Goal: Find specific page/section

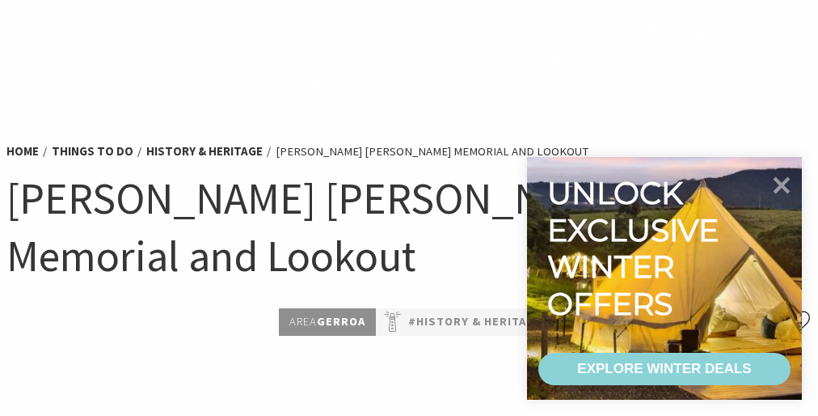
click at [409, 208] on h1 "[PERSON_NAME] [PERSON_NAME] Memorial and Lookout" at bounding box center [409, 227] width 806 height 114
click at [416, 56] on ul "Home Destinations Towns & Villages Kiama Gerringong Gerroa Jamberoo Minnamurra …" at bounding box center [345, 56] width 653 height 74
click at [409, 208] on h1 "[PERSON_NAME] [PERSON_NAME] Memorial and Lookout" at bounding box center [409, 227] width 806 height 114
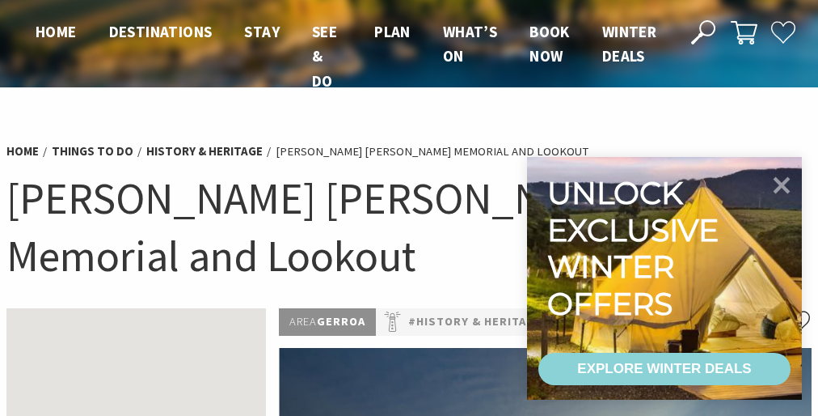
click at [409, 208] on h1 "[PERSON_NAME] [PERSON_NAME] Memorial and Lookout" at bounding box center [409, 227] width 806 height 114
click at [416, 56] on ul "Home Destinations Towns & Villages Kiama Gerringong Gerroa Jamberoo Minnamurra …" at bounding box center [345, 56] width 653 height 74
click at [409, 208] on h1 "[PERSON_NAME] [PERSON_NAME] Memorial and Lookout" at bounding box center [409, 227] width 806 height 114
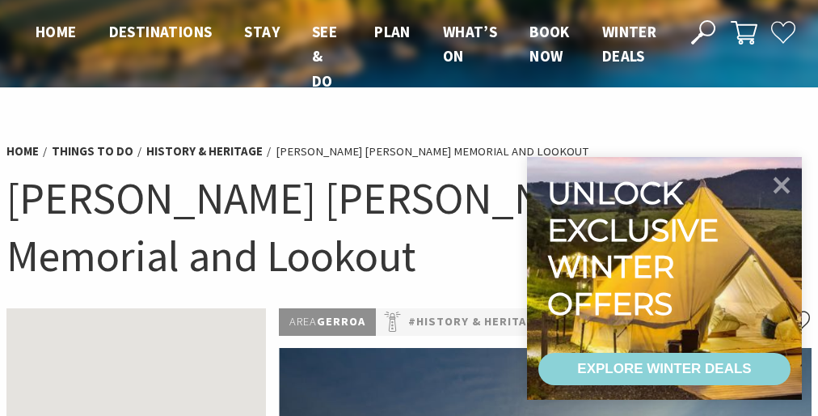
click at [409, 208] on h1 "[PERSON_NAME] [PERSON_NAME] Memorial and Lookout" at bounding box center [409, 227] width 806 height 114
click at [416, 56] on ul "Home Destinations Towns & Villages Kiama Gerringong Gerroa Jamberoo Minnamurra …" at bounding box center [345, 56] width 653 height 74
